Goal: Task Accomplishment & Management: Manage account settings

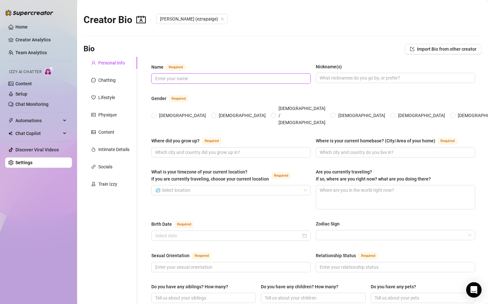
click at [190, 77] on input "Name Required" at bounding box center [230, 78] width 150 height 7
type input "[PERSON_NAME]"
type input "e"
click at [154, 114] on input "[DEMOGRAPHIC_DATA]" at bounding box center [154, 116] width 3 height 4
radio input "true"
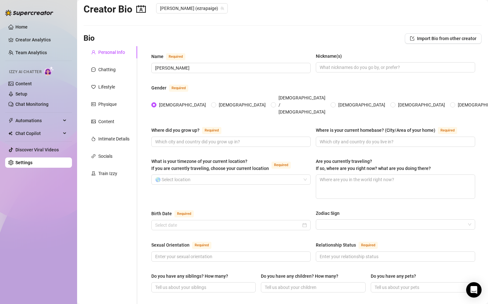
scroll to position [13, 0]
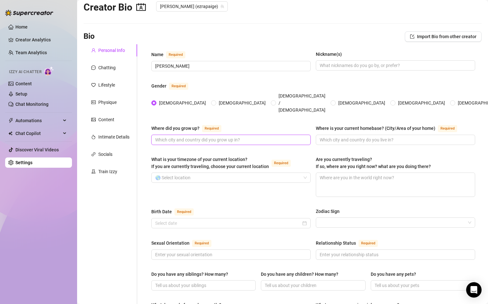
click at [197, 136] on input "Where did you grow up? Required" at bounding box center [230, 139] width 150 height 7
type input "[US_STATE]"
type input "U"
type input "N"
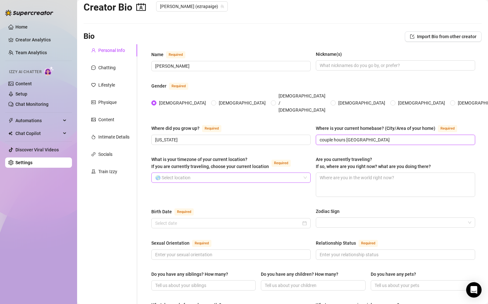
type input "couple hours [GEOGRAPHIC_DATA]"
click at [209, 173] on input "What is your timezone of your current location? If you are currently traveling,…" at bounding box center [228, 178] width 146 height 10
type input "m"
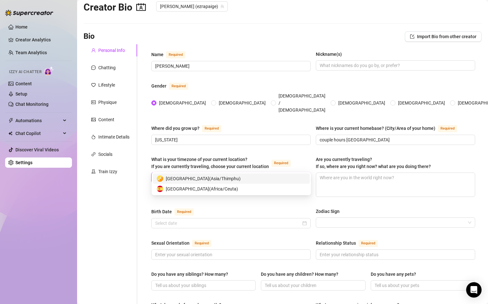
type input "u"
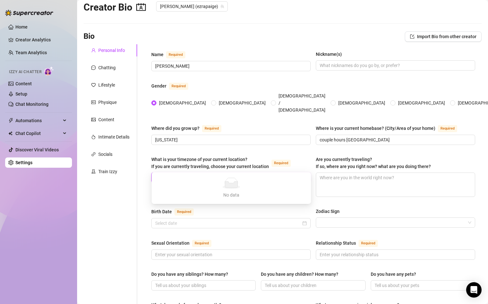
type input "l"
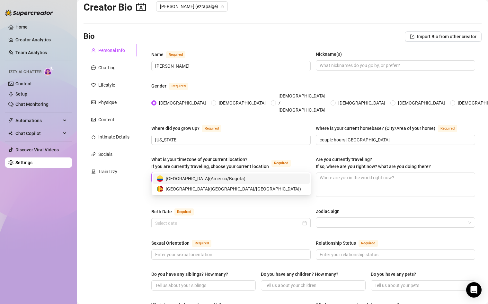
type input "c"
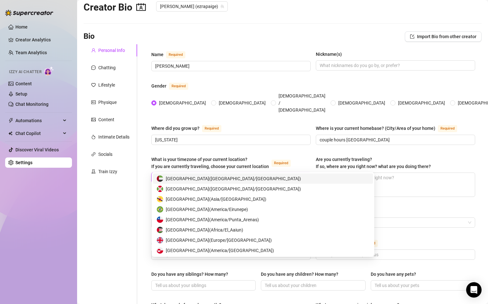
type input "usa"
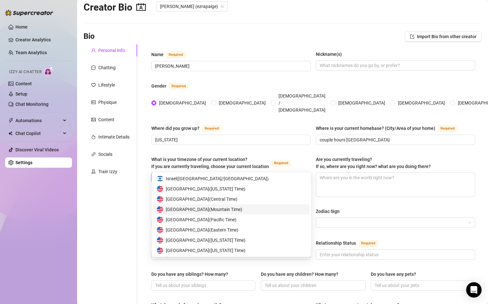
click at [242, 208] on span "[GEOGRAPHIC_DATA] ( Mountain Time )" at bounding box center [204, 209] width 76 height 7
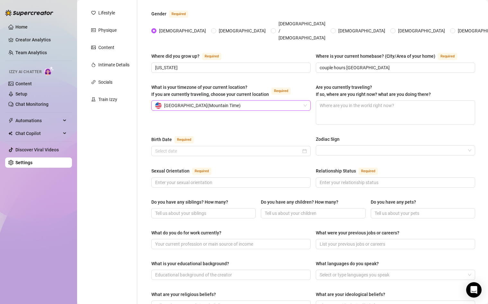
scroll to position [85, 0]
click at [295, 177] on span at bounding box center [230, 182] width 159 height 10
type input "bi"
click at [415, 179] on input "Relationship Status Required" at bounding box center [395, 182] width 150 height 7
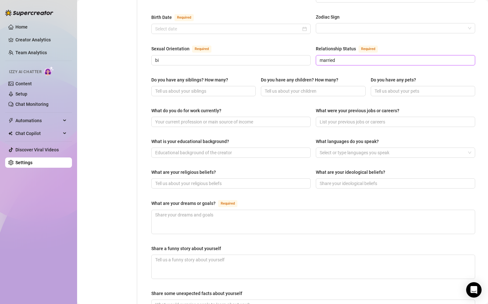
scroll to position [210, 0]
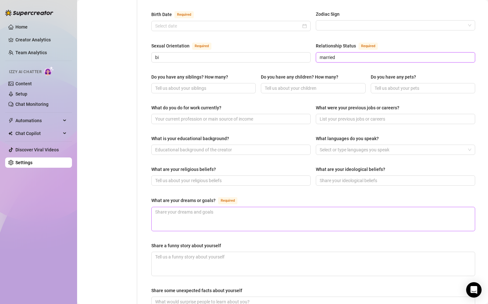
type input "married"
click at [194, 207] on textarea "What are your dreams or goals? Required" at bounding box center [313, 219] width 323 height 24
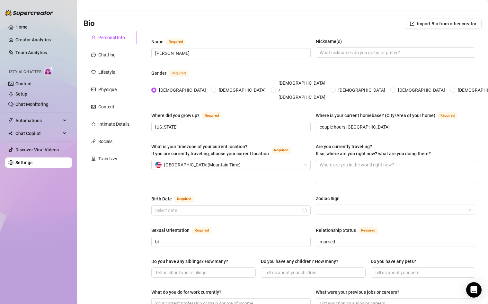
scroll to position [0, 0]
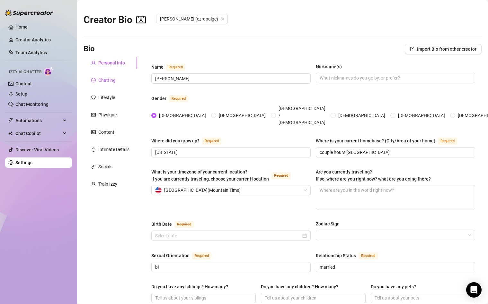
click at [104, 79] on div "Chatting" at bounding box center [106, 80] width 17 height 7
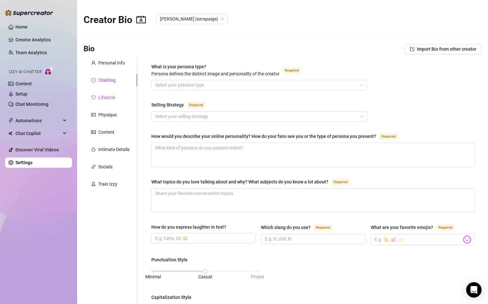
click at [106, 99] on div "Lifestyle" at bounding box center [106, 97] width 17 height 7
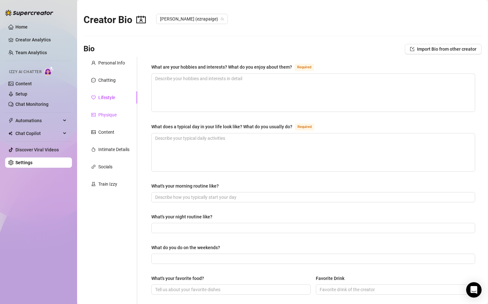
click at [107, 114] on div "Physique" at bounding box center [107, 114] width 18 height 7
